Goal: Task Accomplishment & Management: Complete application form

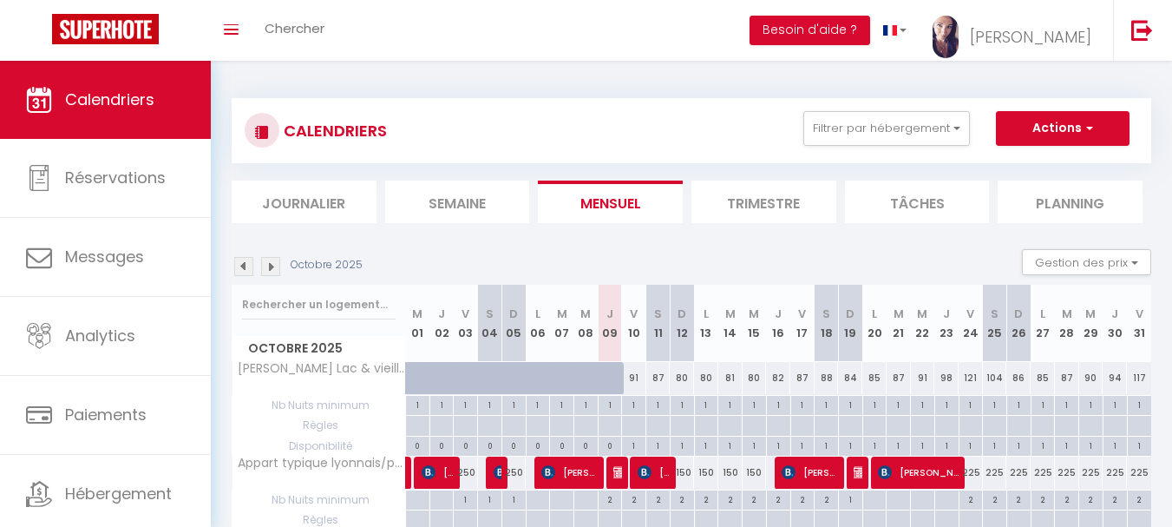
select select
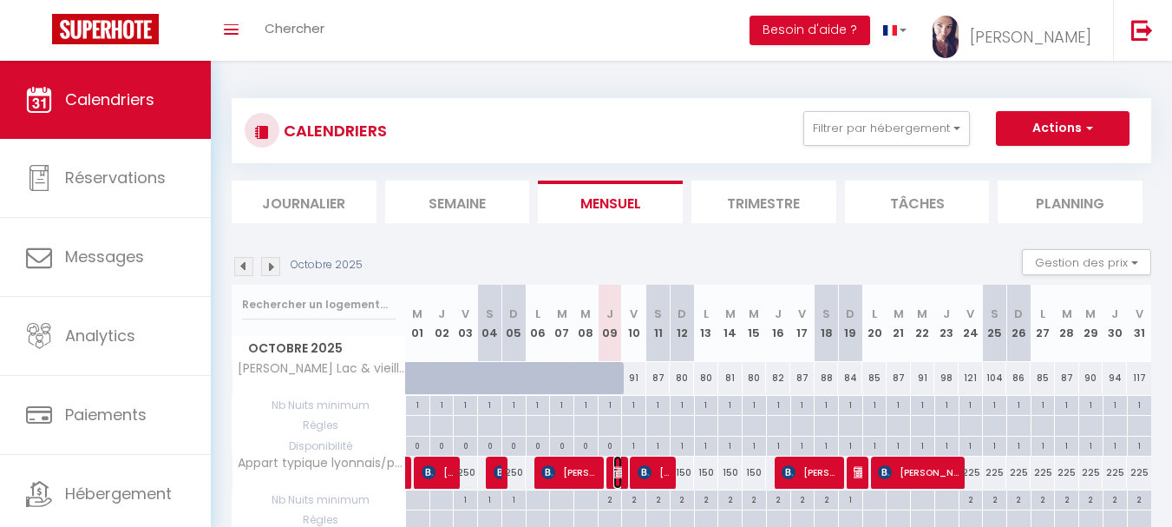
click at [614, 475] on img at bounding box center [621, 472] width 14 height 14
select select "OK"
select select "KO"
select select "0"
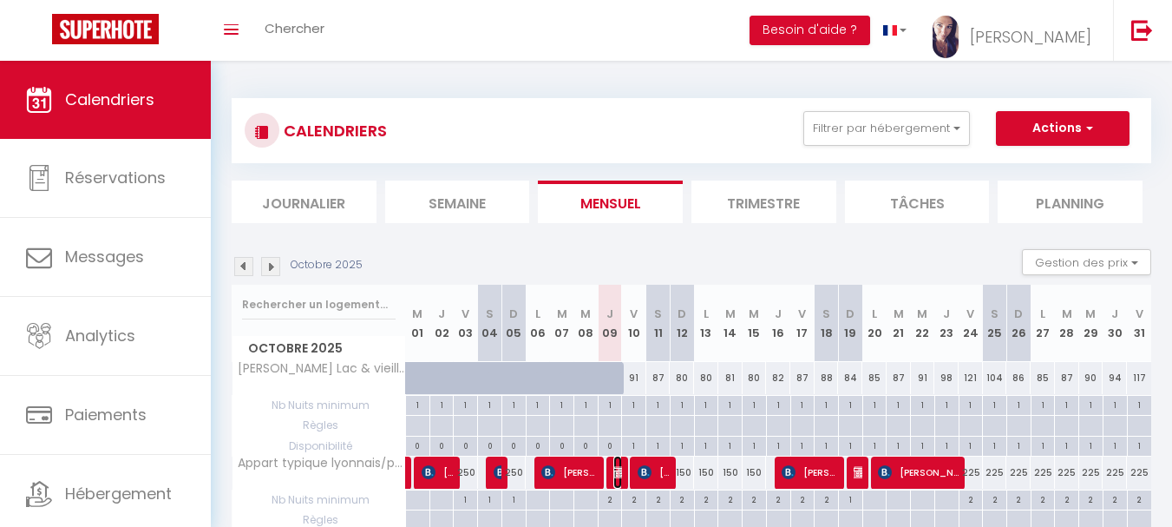
select select "1"
select select
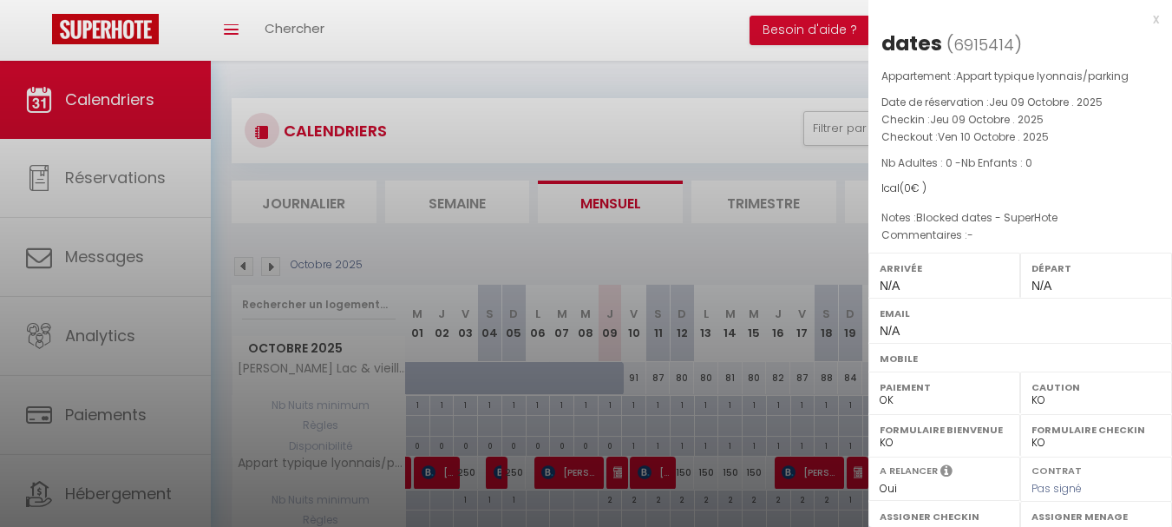
click at [1145, 22] on div "x" at bounding box center [1014, 19] width 291 height 21
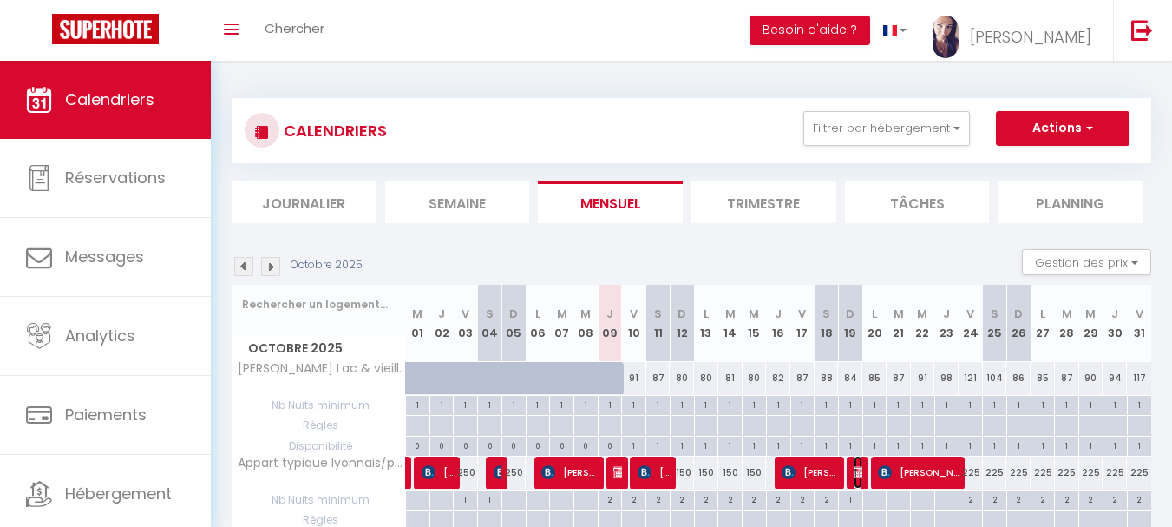
click at [859, 476] on img at bounding box center [861, 472] width 14 height 14
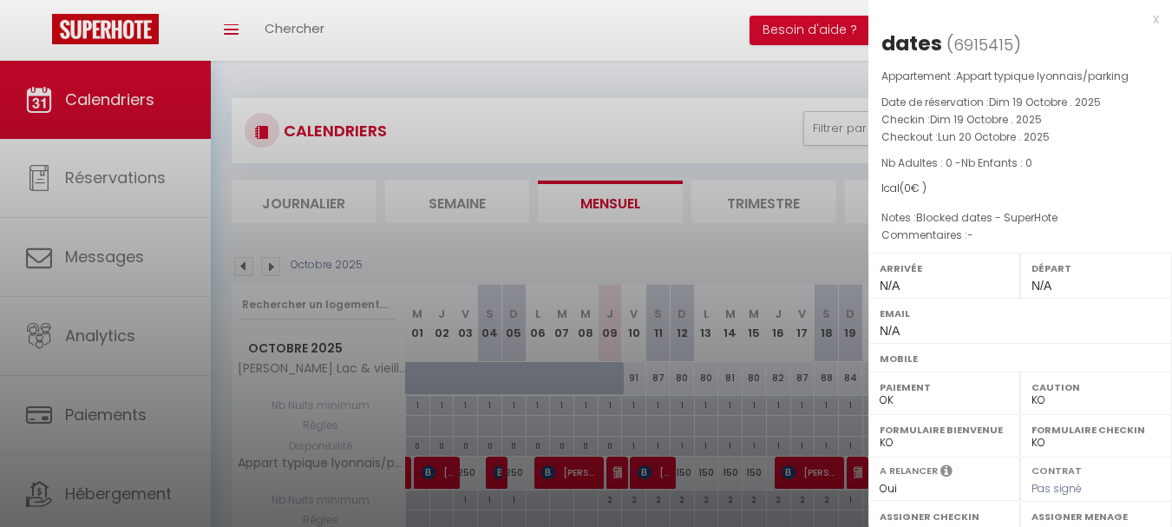
click at [1145, 20] on div "x" at bounding box center [1014, 19] width 291 height 21
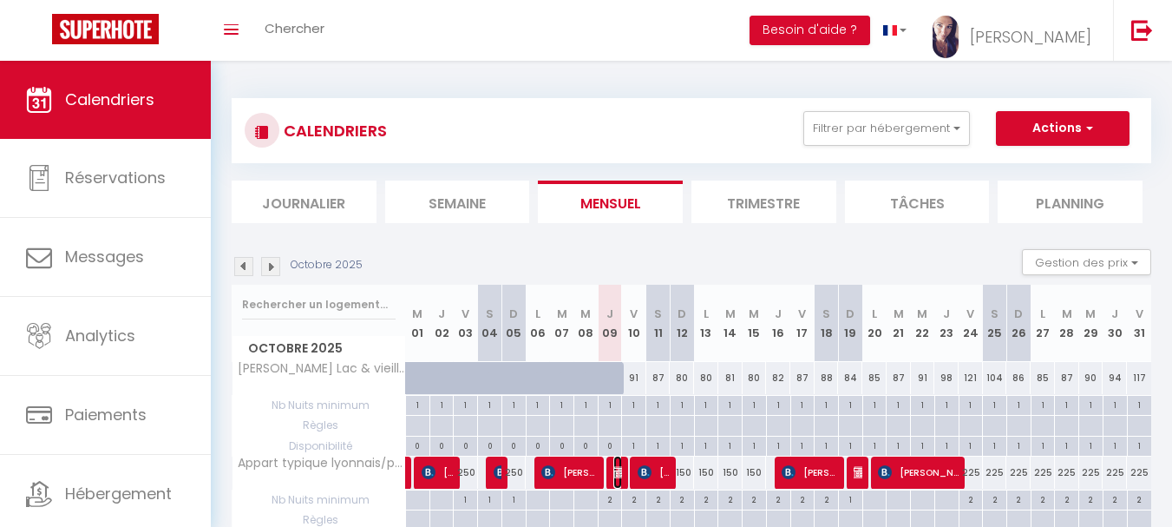
click at [619, 474] on img at bounding box center [621, 472] width 14 height 14
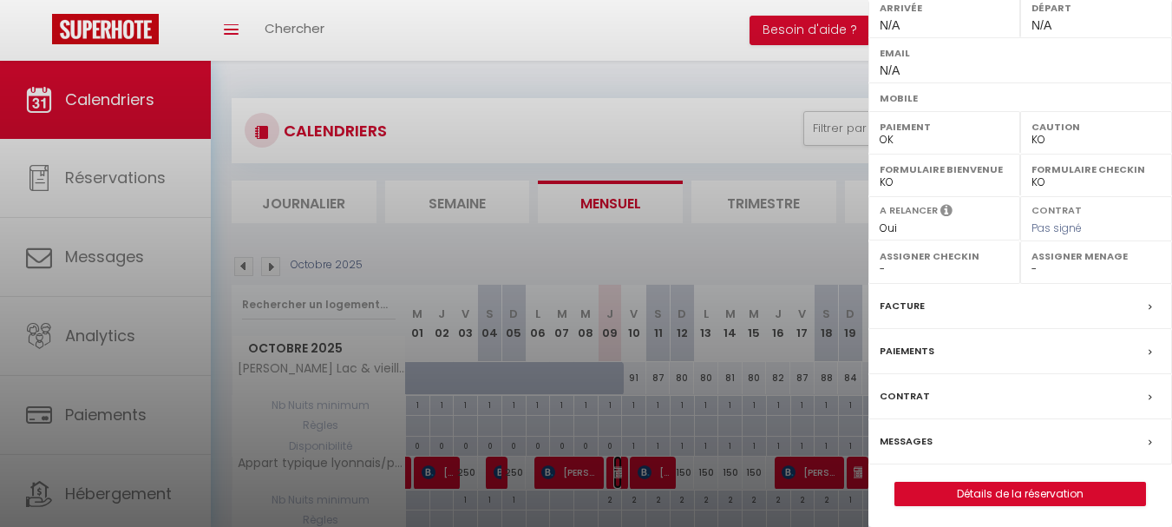
scroll to position [266, 0]
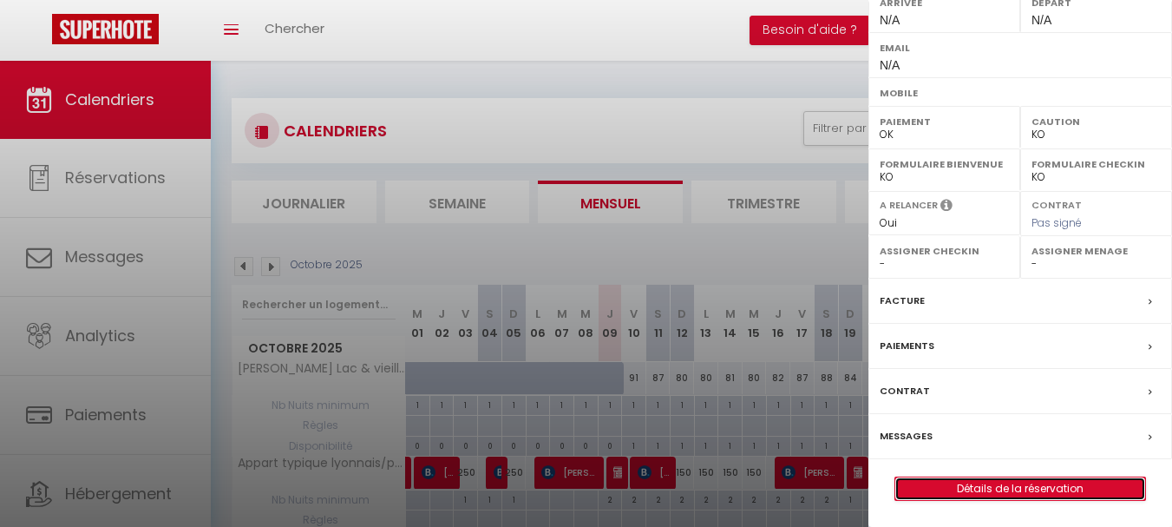
click at [1020, 489] on link "Détails de la réservation" at bounding box center [1021, 488] width 250 height 23
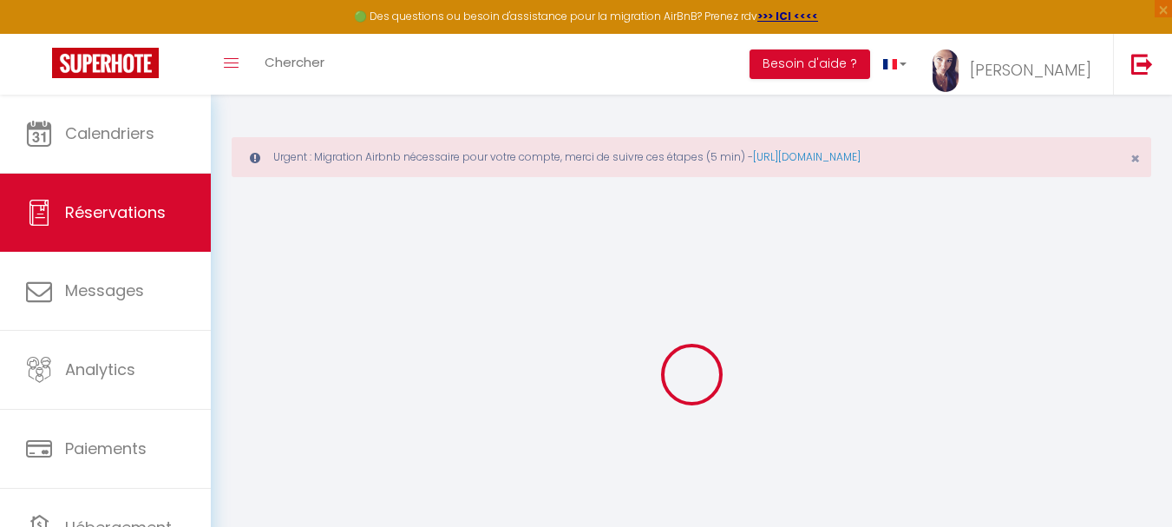
type input "dates"
select select
select select "76149"
select select "1"
type input "Jeu 09 Octobre 2025"
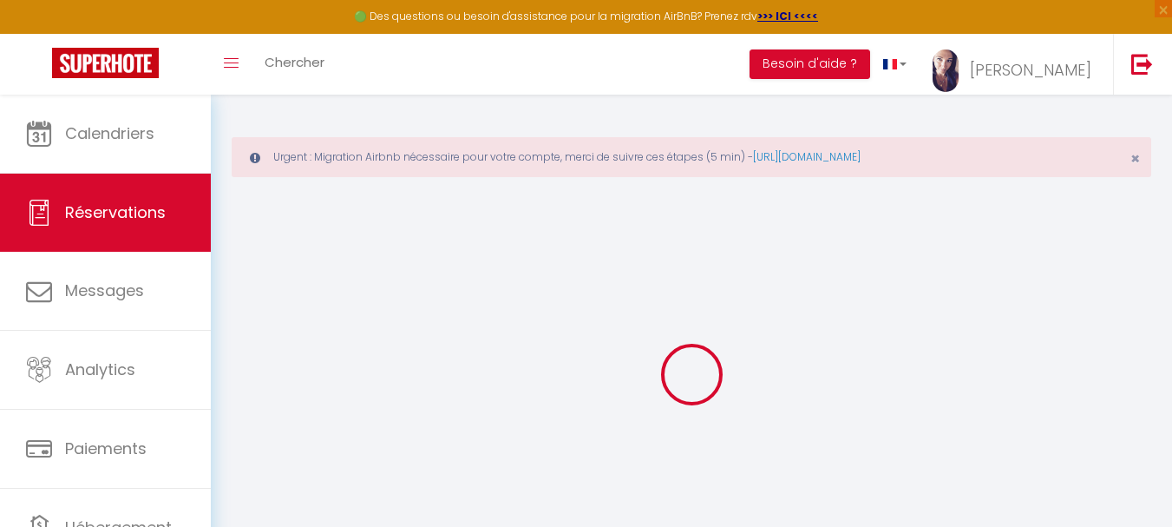
select select
type input "Ven 10 Octobre 2025"
select select
type input "0"
select select "12"
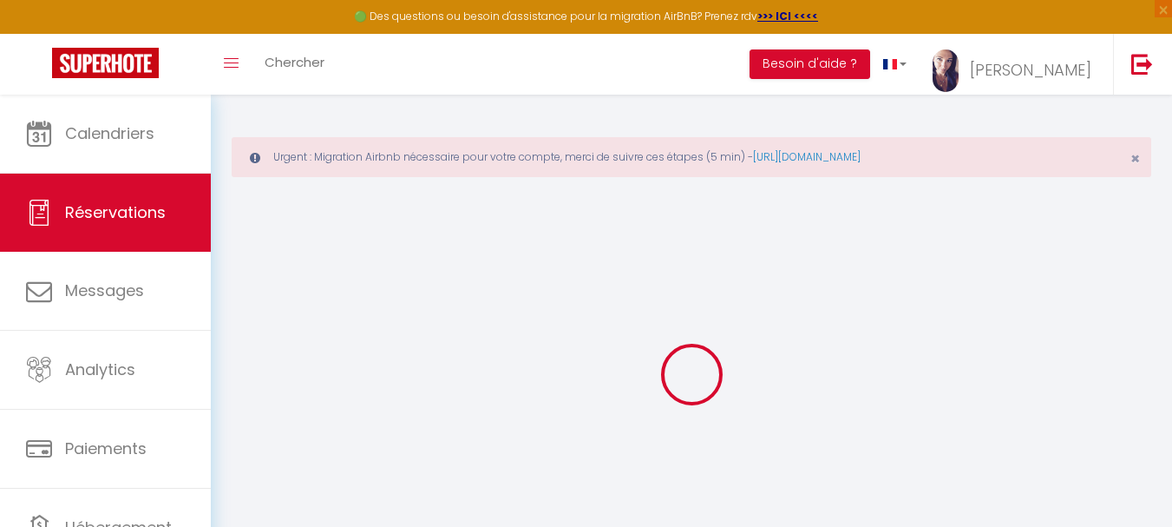
select select
checkbox input "false"
type input "0"
select select "73"
type input "0"
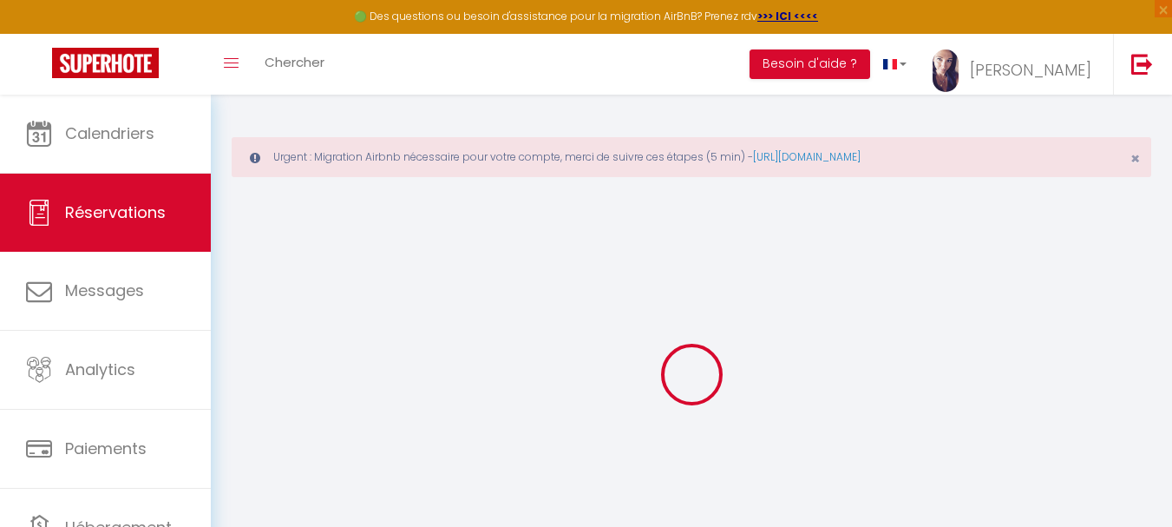
type input "0"
select select
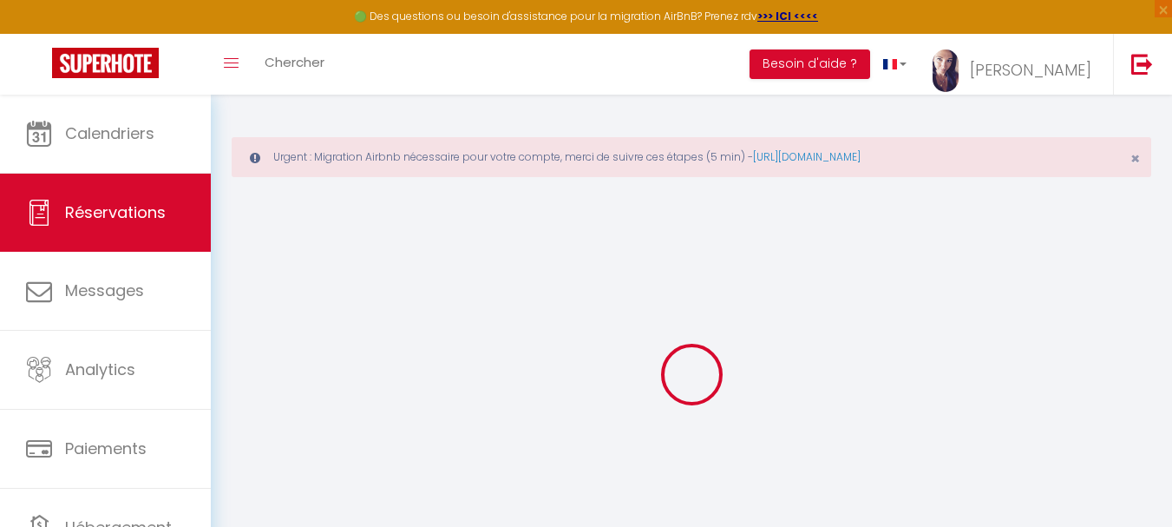
select select "14"
checkbox input "false"
select select
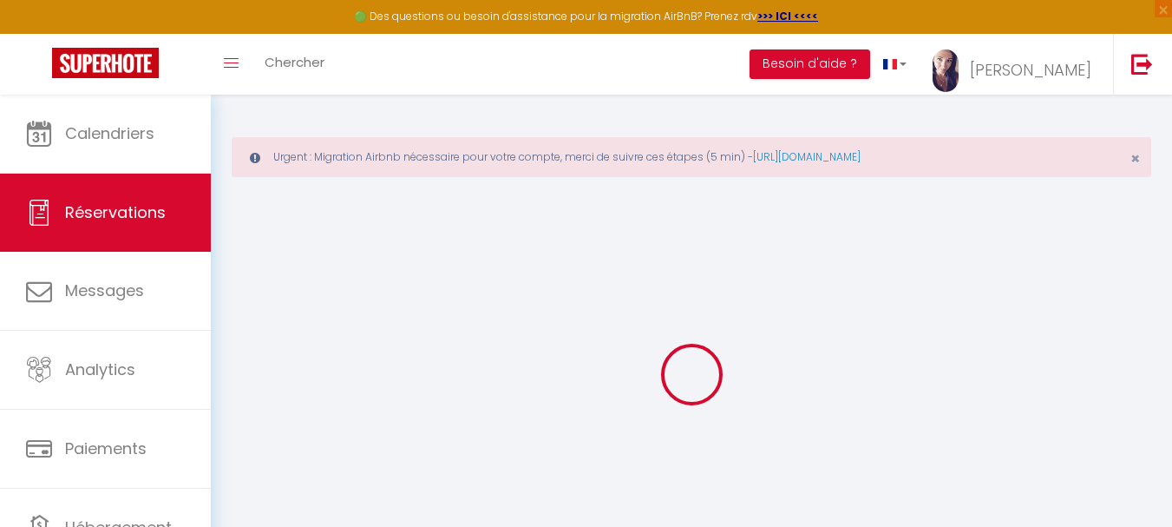
checkbox input "false"
select select
checkbox input "false"
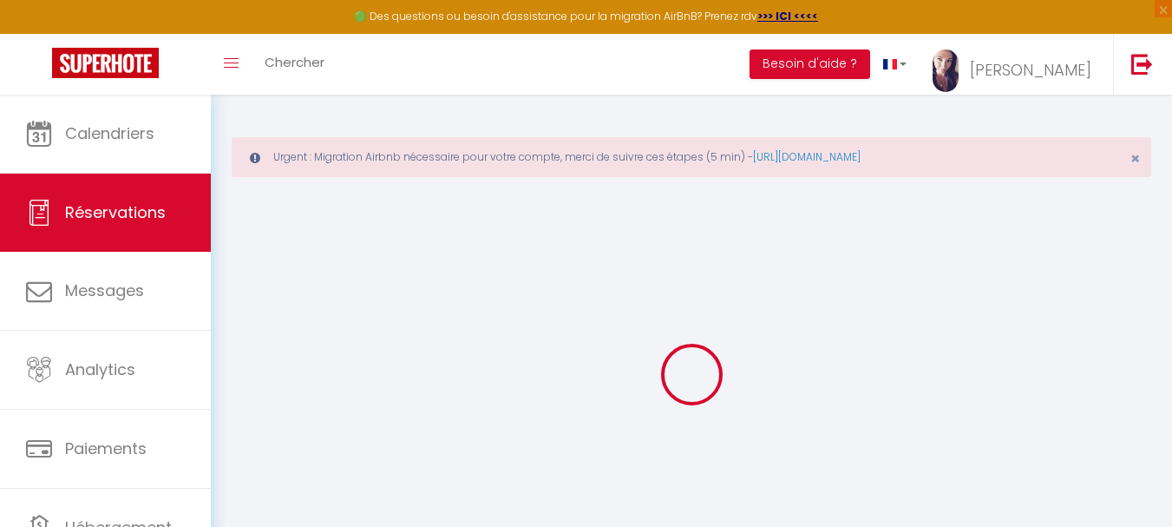
select select
checkbox input "false"
type textarea "Blocked dates - SuperHote"
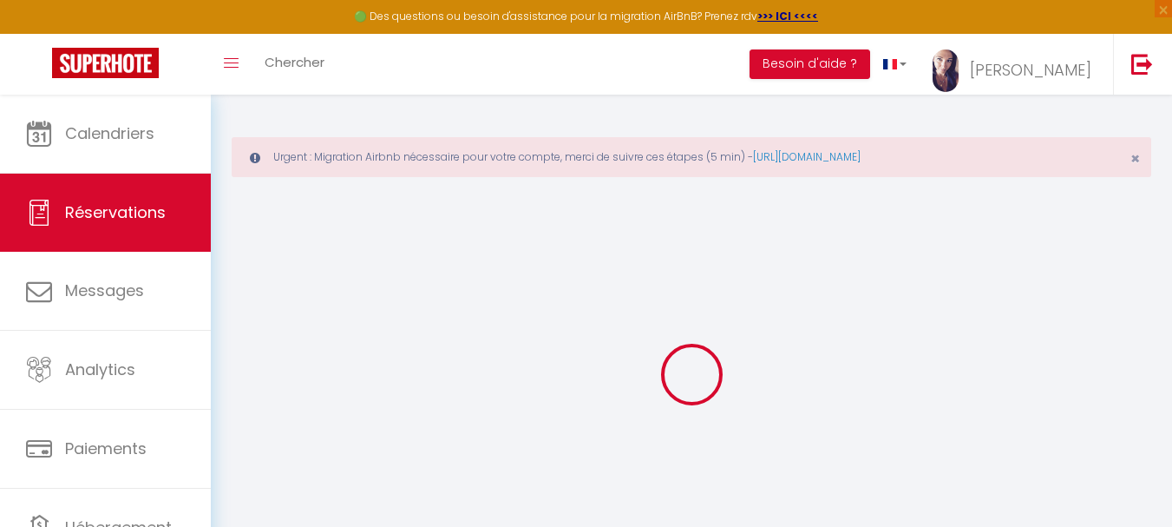
select select
checkbox input "false"
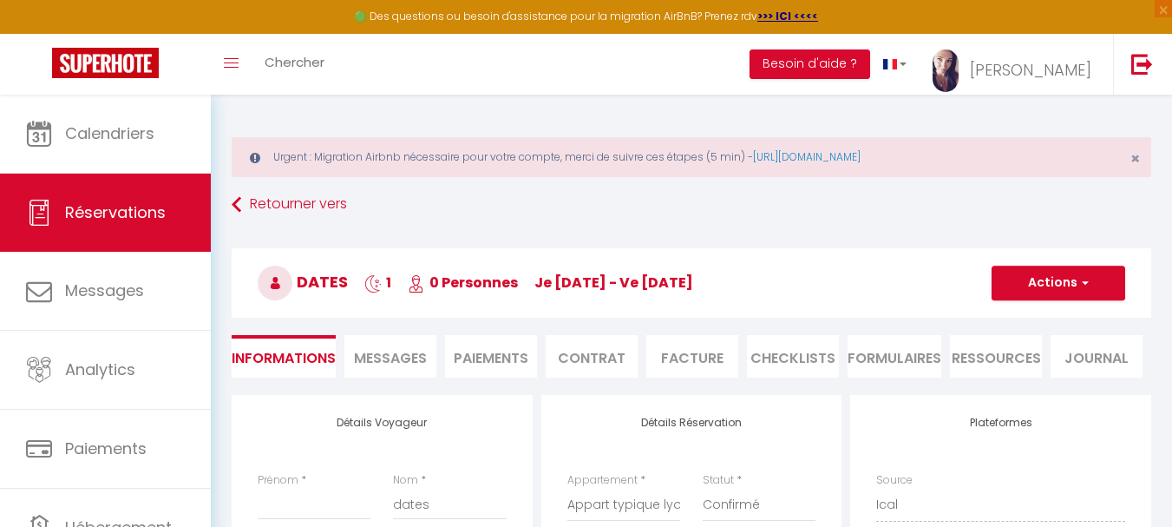
select select
checkbox input "false"
select select
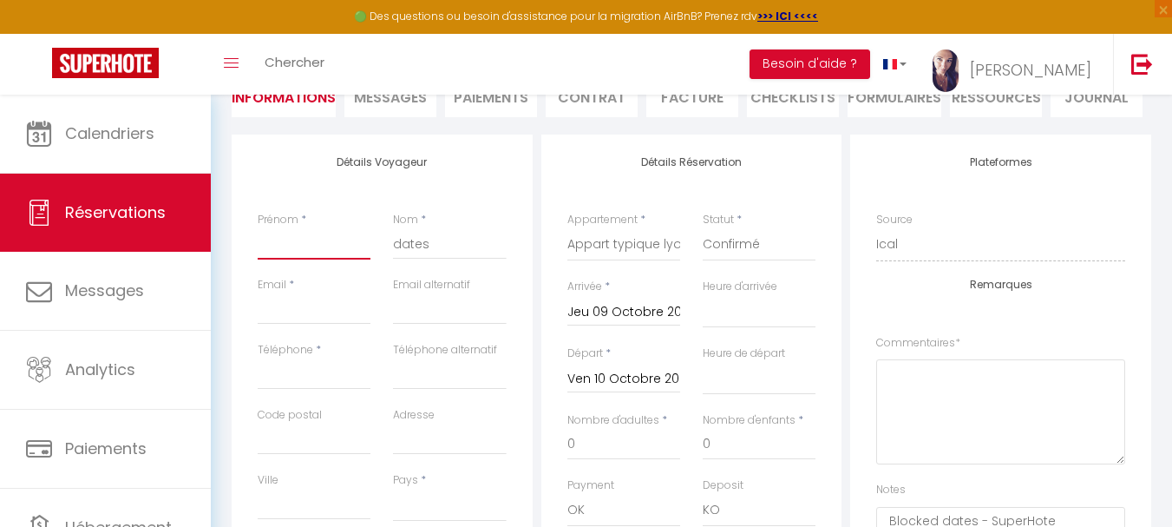
click at [299, 245] on input "Prénom" at bounding box center [314, 243] width 113 height 31
type input "B"
select select
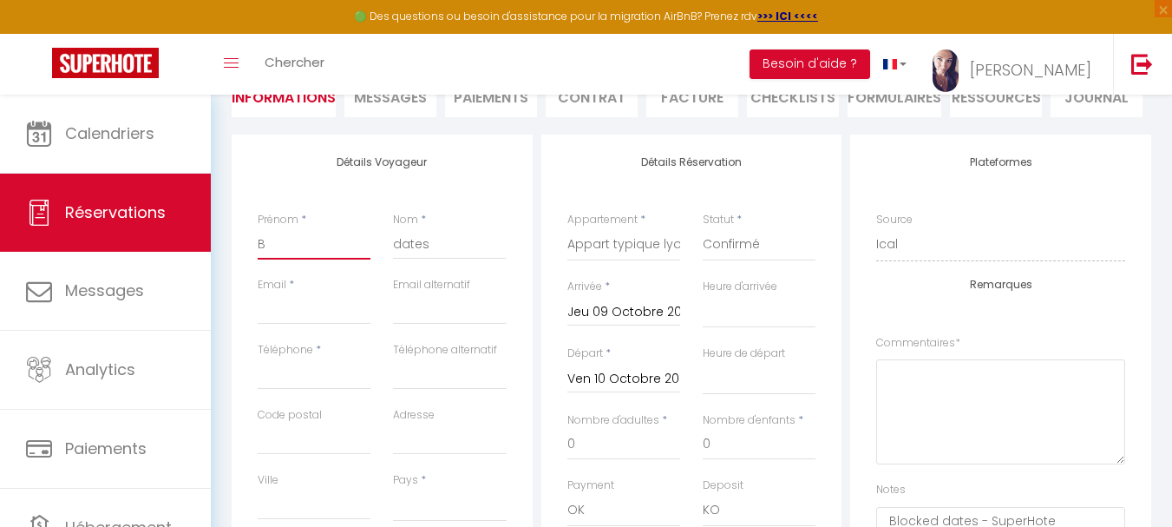
checkbox input "false"
type input "BL"
select select
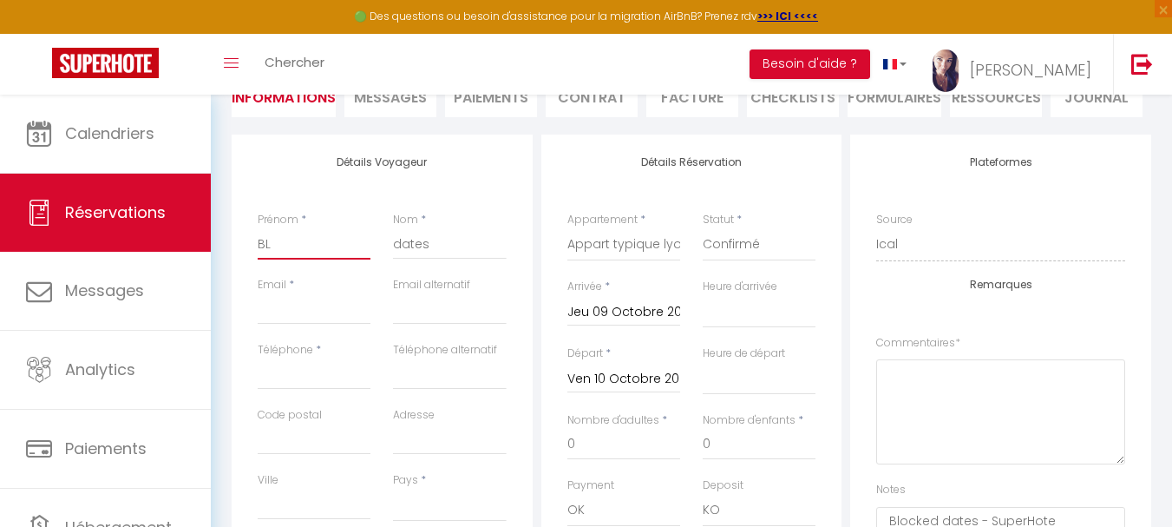
checkbox input "false"
type input "BLO"
select select
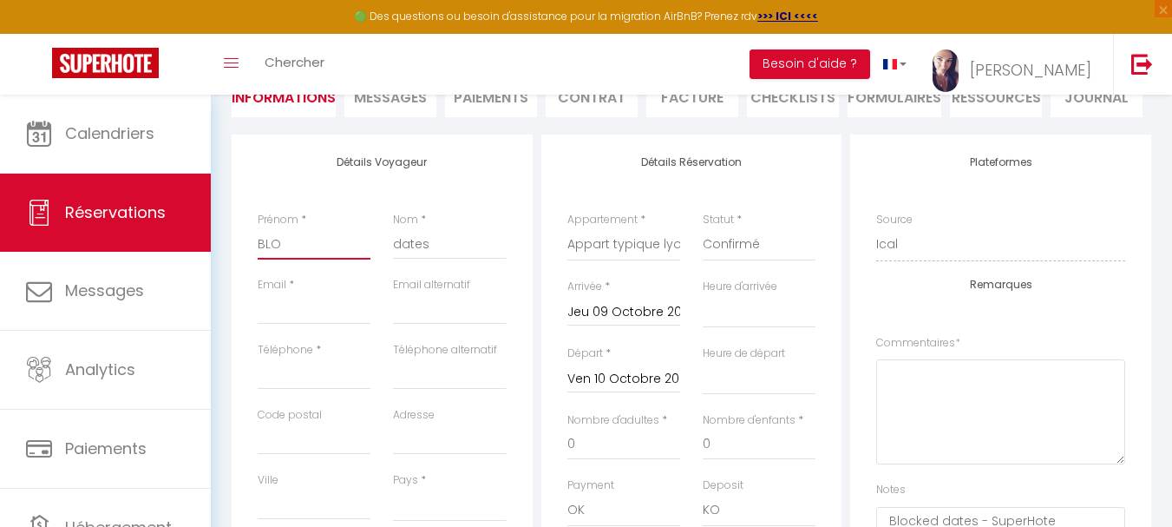
checkbox input "false"
type input "BLOC"
select select
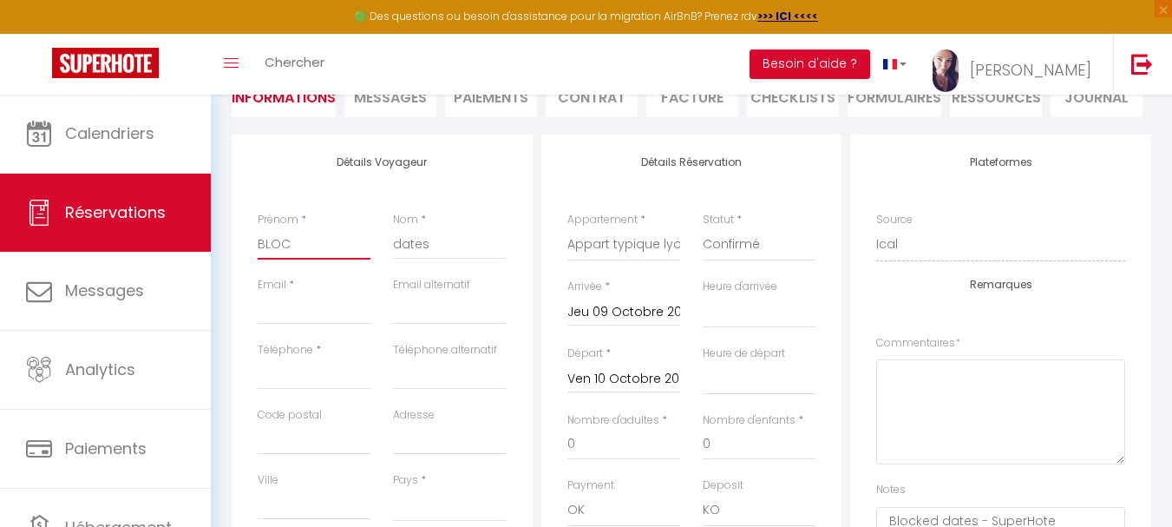
checkbox input "false"
type input "BLOCK"
select select
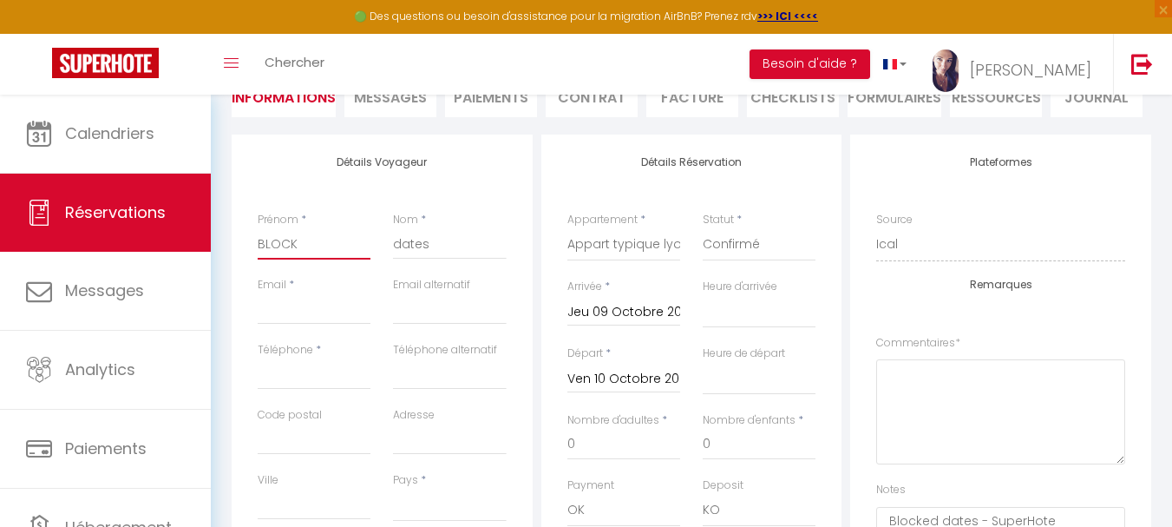
checkbox input "false"
type input "BLOCK"
select select
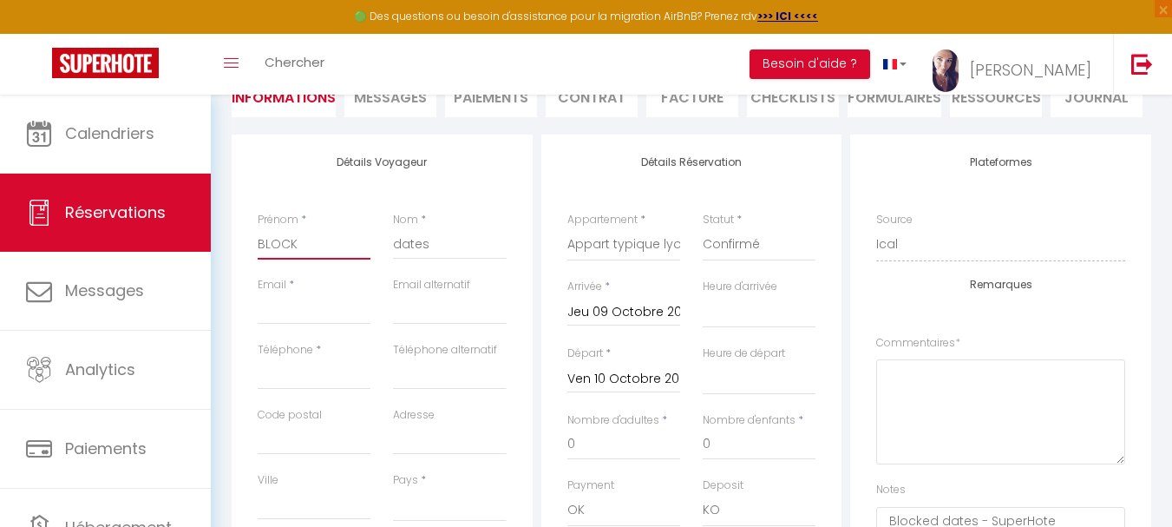
checkbox input "false"
type input "BLOCK E"
select select
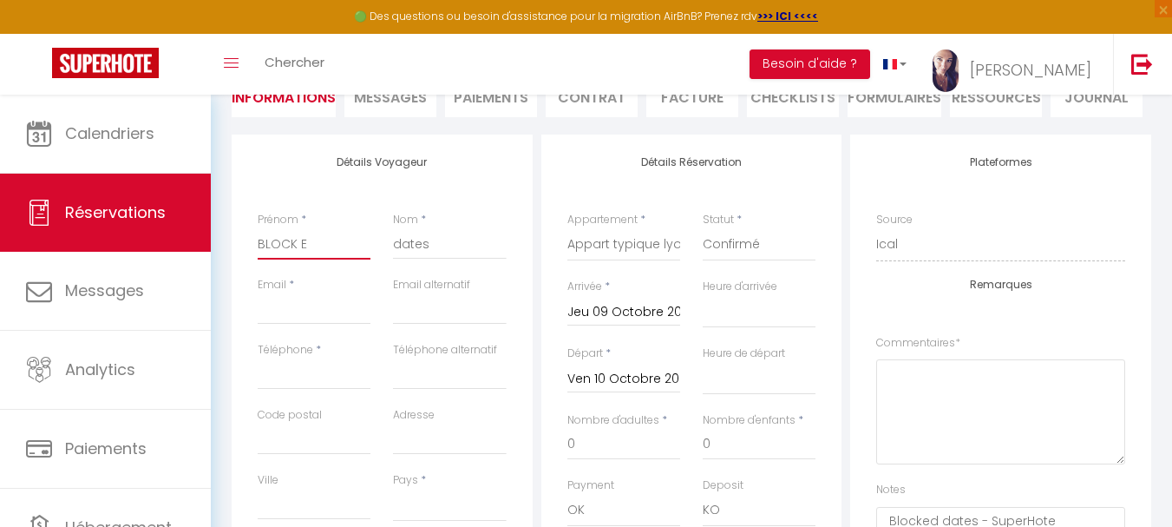
checkbox input "false"
type input "BLOCK EL"
select select
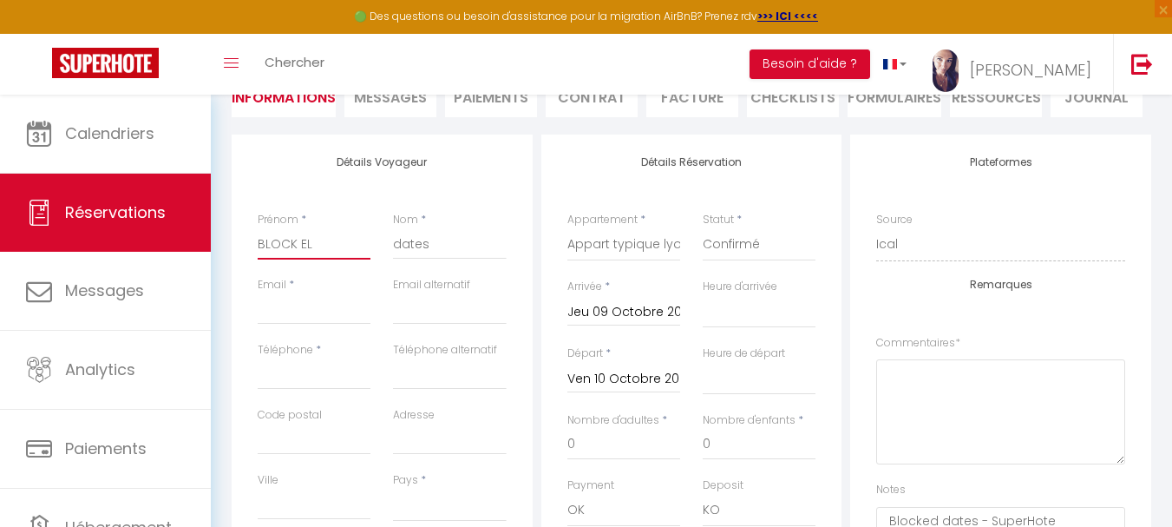
checkbox input "false"
type input "BLOCK ELS"
select select
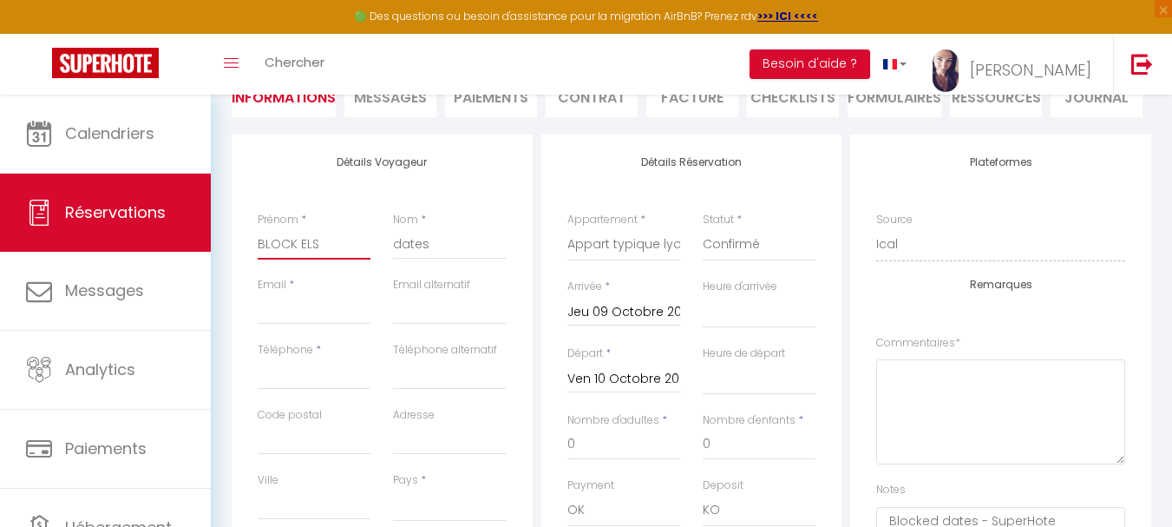
checkbox input "false"
type input "BLOCK [PERSON_NAME]"
select select
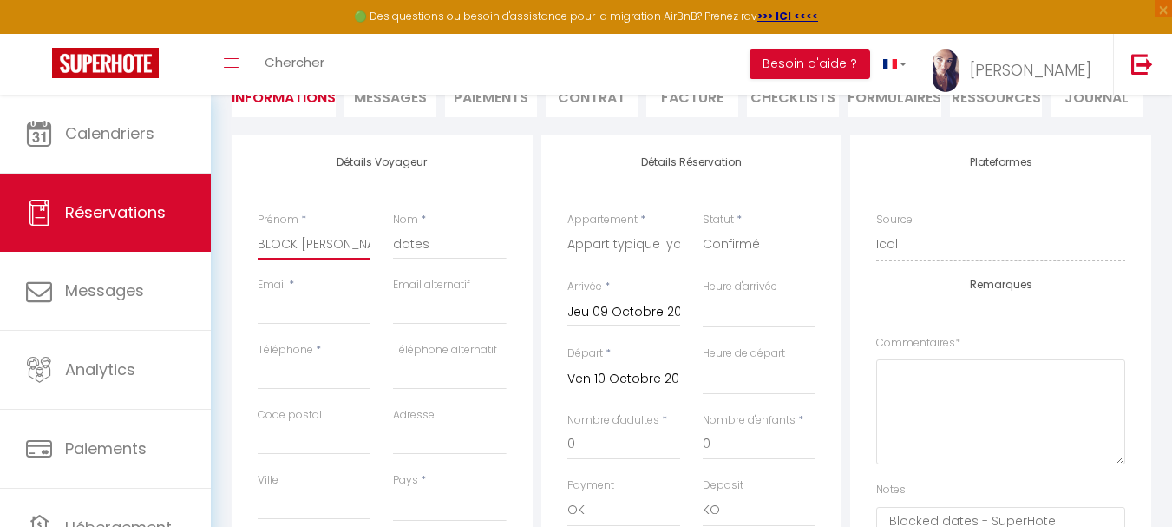
checkbox input "false"
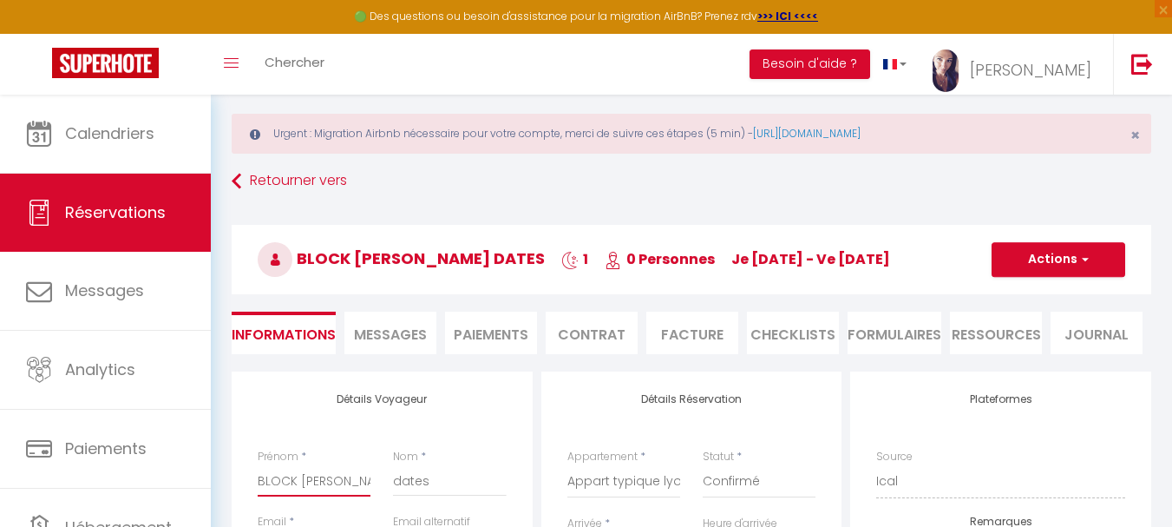
scroll to position [0, 0]
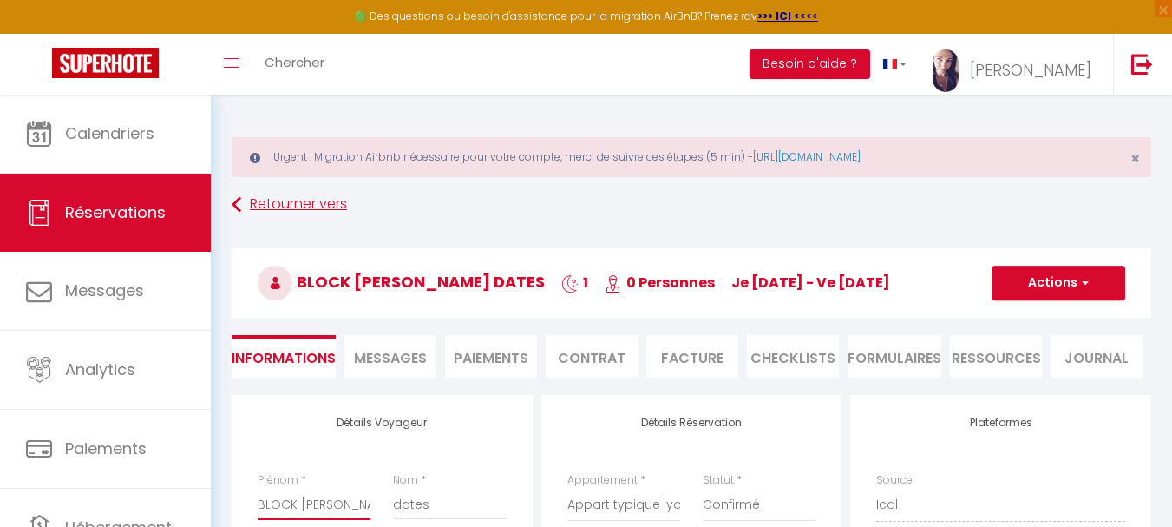
type input "BLOCK [PERSON_NAME]"
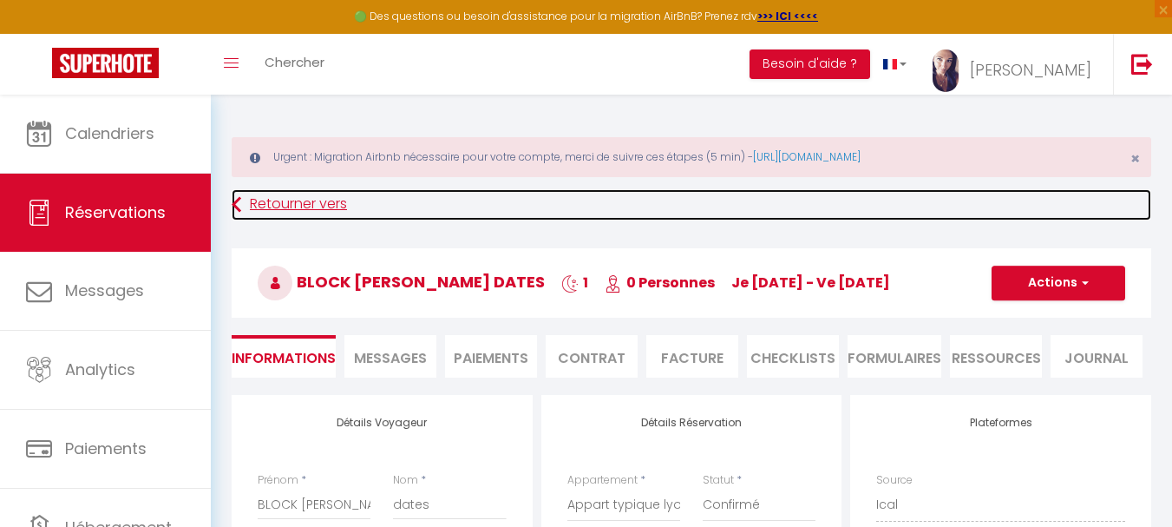
click at [276, 203] on link "Retourner vers" at bounding box center [692, 204] width 920 height 31
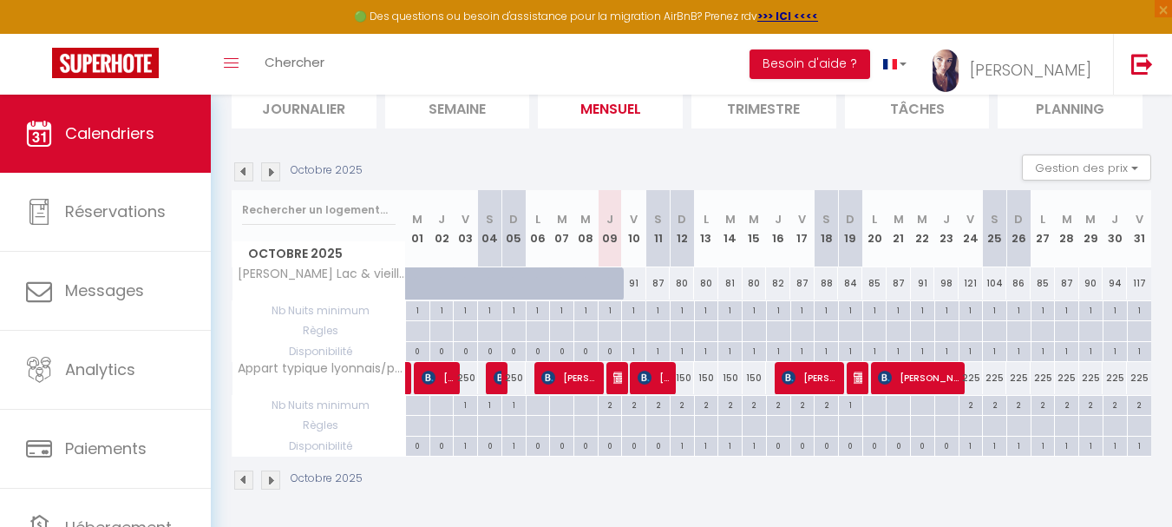
scroll to position [204, 0]
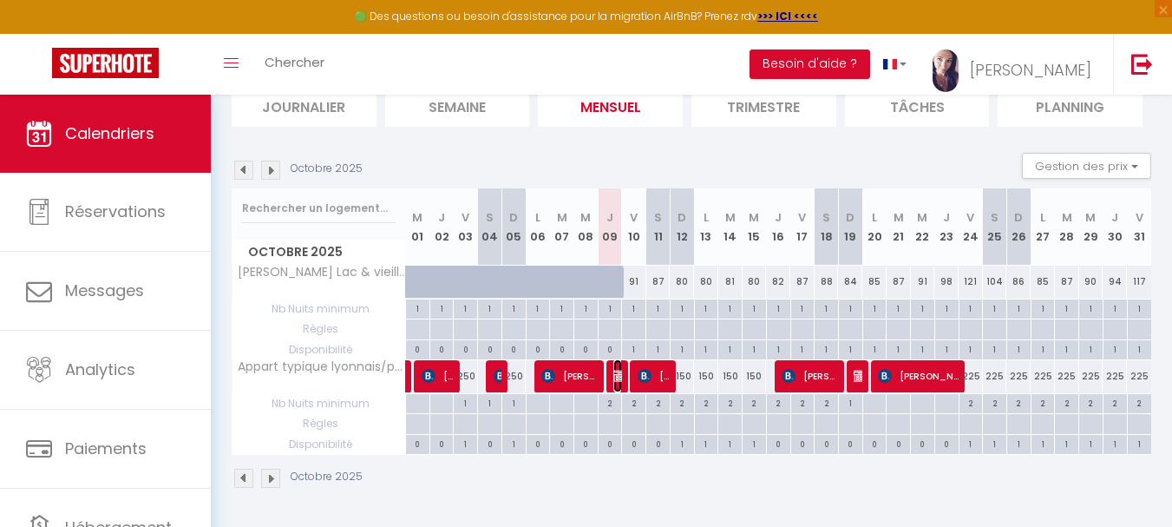
click at [615, 382] on img at bounding box center [621, 376] width 14 height 14
select select "OK"
select select "KO"
select select "0"
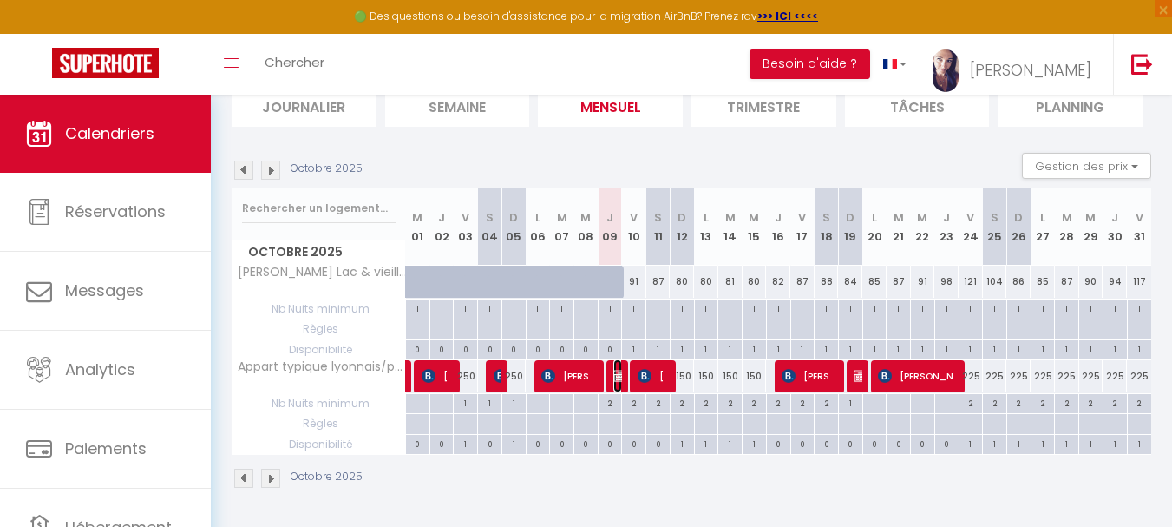
select select "1"
select select
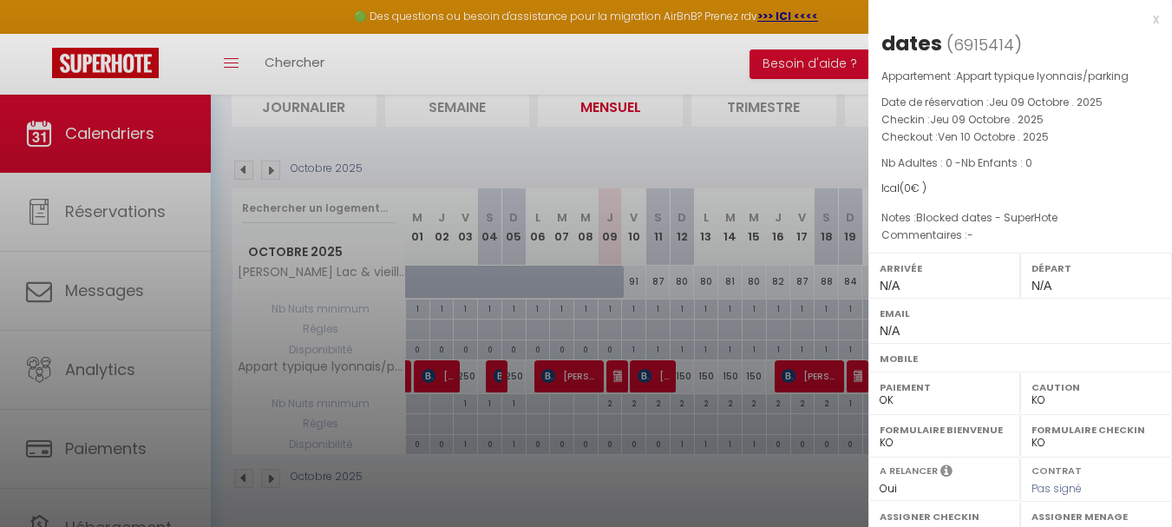
click at [1142, 23] on div "x" at bounding box center [1014, 19] width 291 height 21
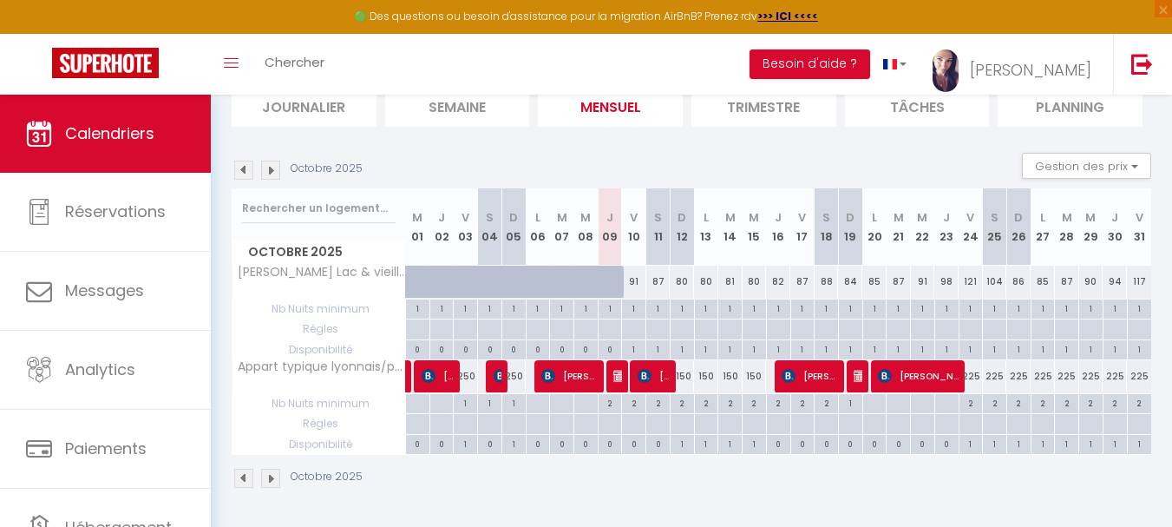
click at [268, 477] on img at bounding box center [270, 478] width 19 height 19
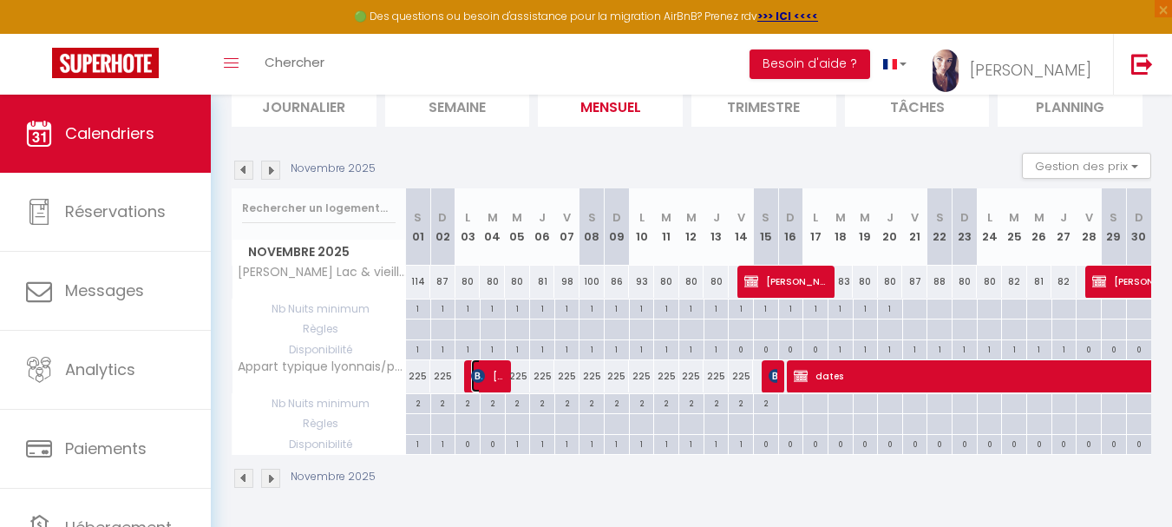
click at [490, 376] on span "[PERSON_NAME]" at bounding box center [488, 375] width 34 height 33
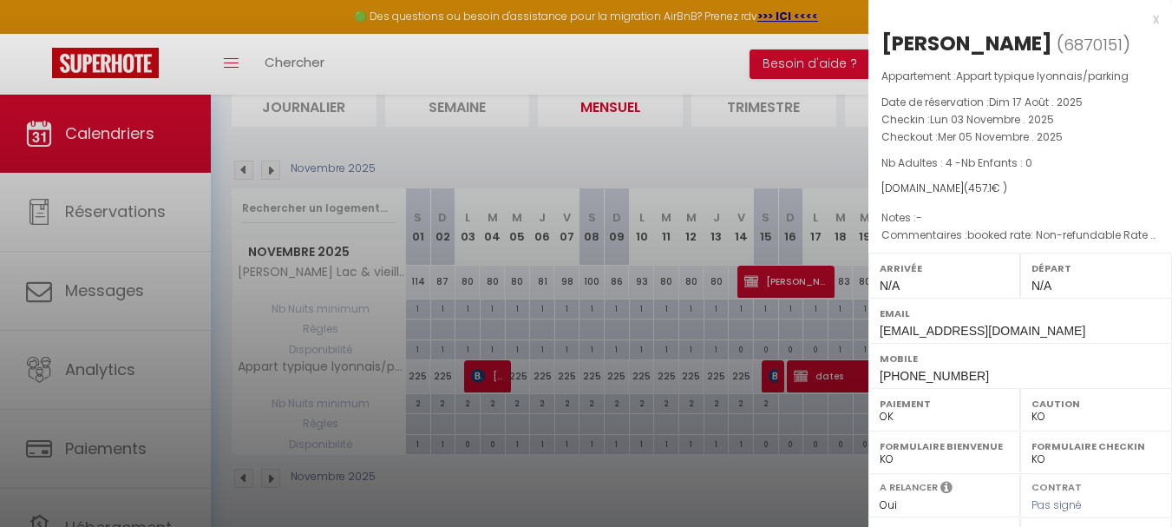
click at [663, 503] on div at bounding box center [586, 263] width 1172 height 527
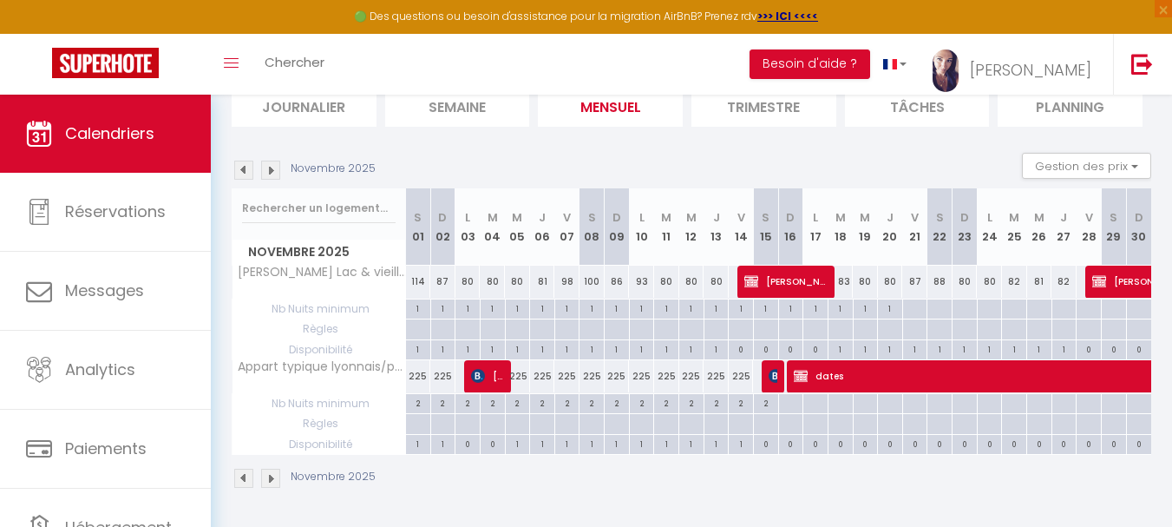
click at [245, 478] on img at bounding box center [243, 478] width 19 height 19
